Goal: Obtain resource: Obtain resource

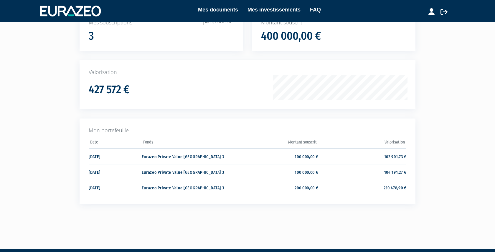
scroll to position [60, 0]
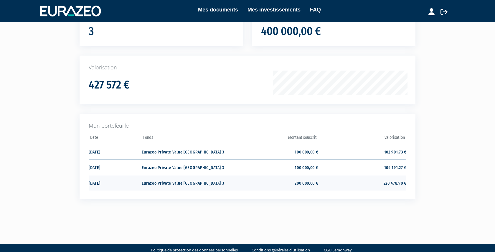
click at [392, 182] on td "220 478,90 €" at bounding box center [362, 183] width 88 height 16
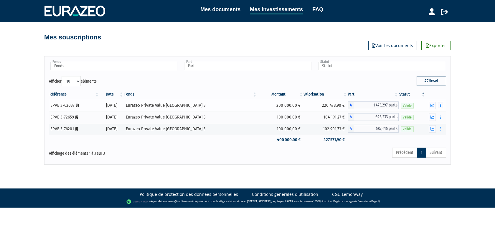
click at [439, 105] on button "button" at bounding box center [440, 105] width 7 height 7
click at [429, 116] on link "Documents" at bounding box center [427, 116] width 29 height 10
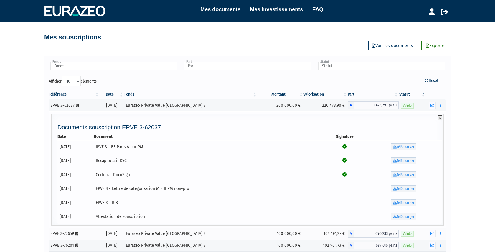
click at [441, 119] on icon at bounding box center [440, 117] width 4 height 5
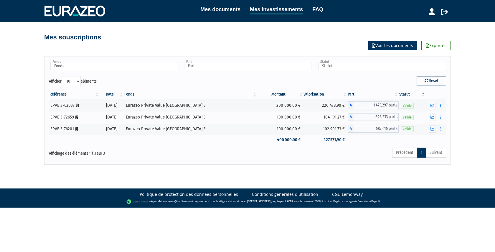
click at [389, 46] on link "Voir les documents" at bounding box center [392, 45] width 49 height 9
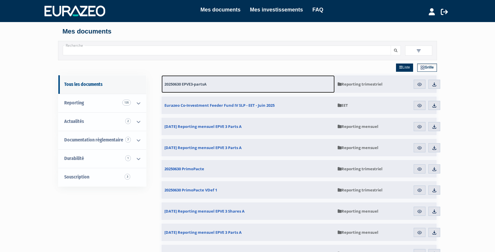
click at [174, 83] on span "20250630 EPVE3-partsA" at bounding box center [185, 84] width 42 height 5
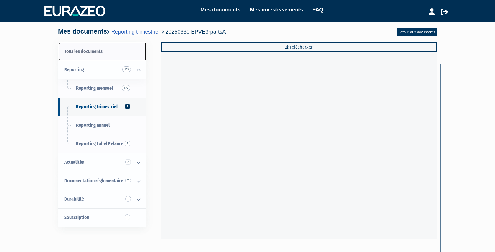
click at [84, 54] on link "Tous les documents" at bounding box center [102, 51] width 88 height 19
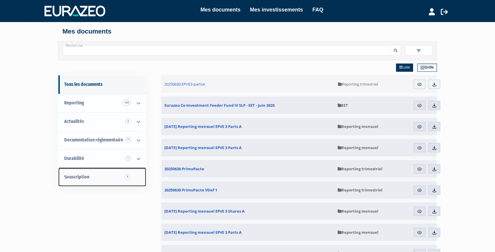
click at [74, 179] on span "Souscription 3" at bounding box center [76, 177] width 25 height 6
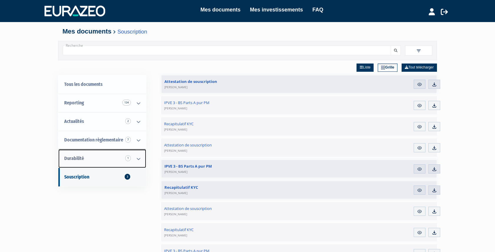
click at [70, 160] on span "Durabilité 1" at bounding box center [74, 159] width 20 height 6
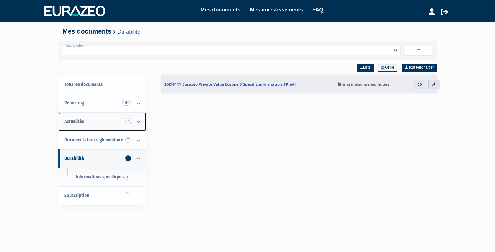
click at [74, 120] on span "Actualités 2" at bounding box center [74, 122] width 20 height 6
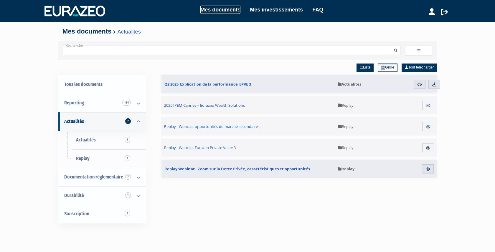
click at [209, 10] on link "Mes documents" at bounding box center [220, 10] width 40 height 8
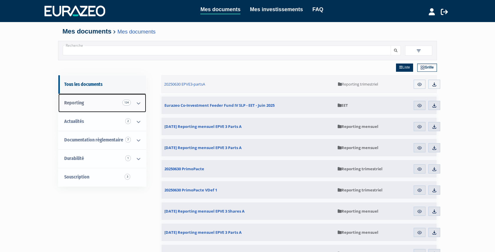
click at [78, 102] on span "Reporting 134" at bounding box center [74, 103] width 20 height 6
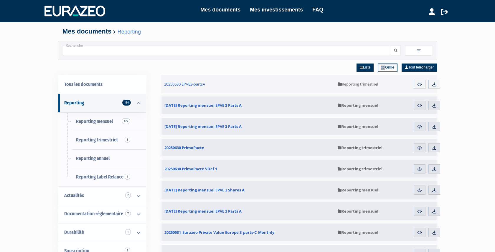
click at [419, 48] on span at bounding box center [418, 51] width 27 height 10
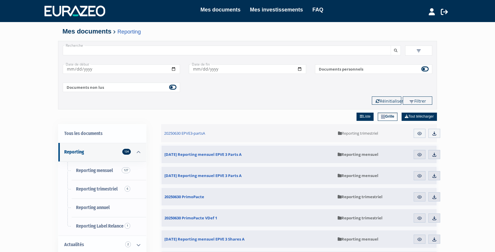
click at [419, 49] on img at bounding box center [418, 50] width 5 height 5
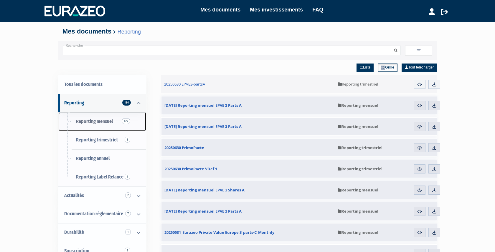
click at [88, 124] on span "Reporting mensuel 127" at bounding box center [94, 122] width 37 height 6
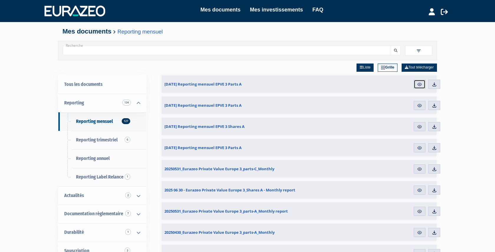
click at [419, 85] on img at bounding box center [419, 84] width 5 height 5
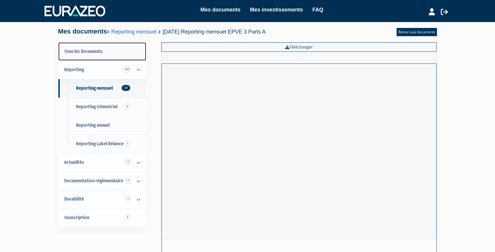
click at [85, 52] on link "Tous les documents" at bounding box center [102, 51] width 88 height 19
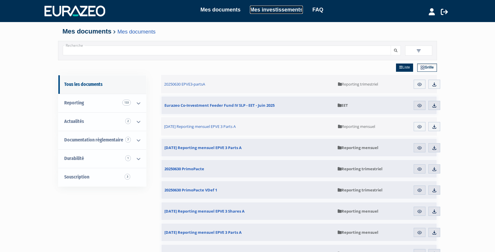
click at [257, 10] on link "Mes investissements" at bounding box center [276, 10] width 53 height 8
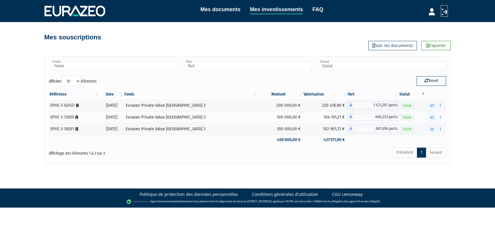
click at [445, 9] on icon at bounding box center [444, 11] width 7 height 7
